Goal: Task Accomplishment & Management: Use online tool/utility

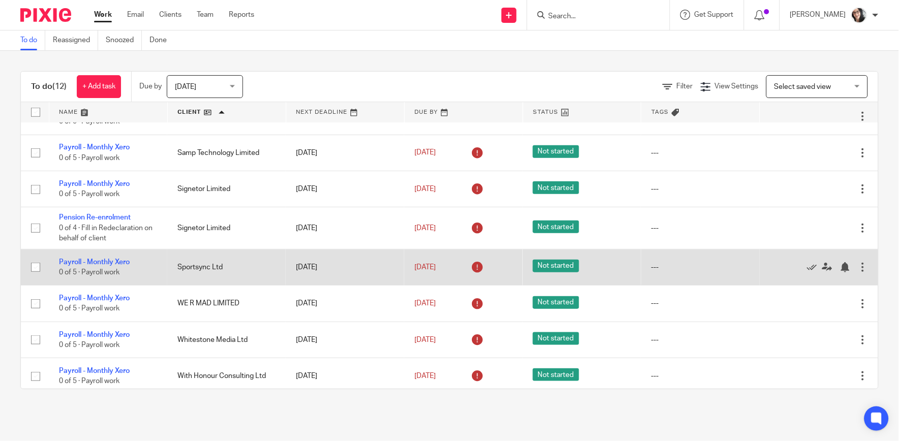
scroll to position [178, 0]
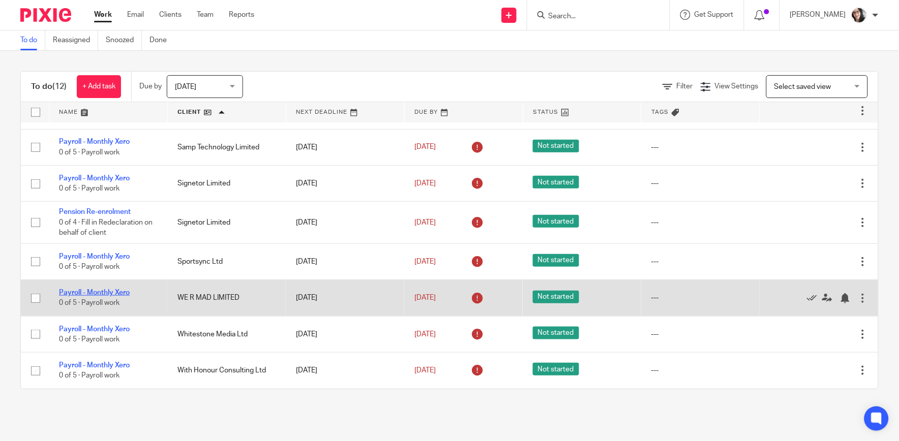
click at [103, 295] on link "Payroll - Monthly Xero" at bounding box center [94, 292] width 71 height 7
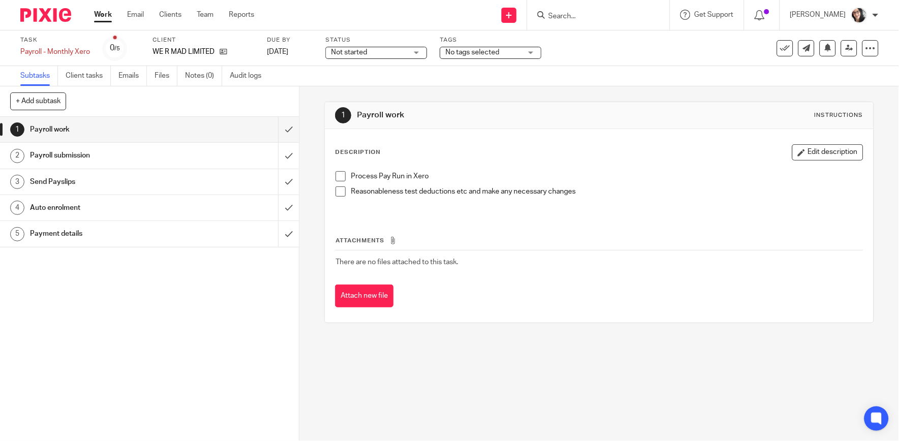
click at [61, 232] on h1 "Payment details" at bounding box center [109, 233] width 159 height 15
